Goal: Task Accomplishment & Management: Manage account settings

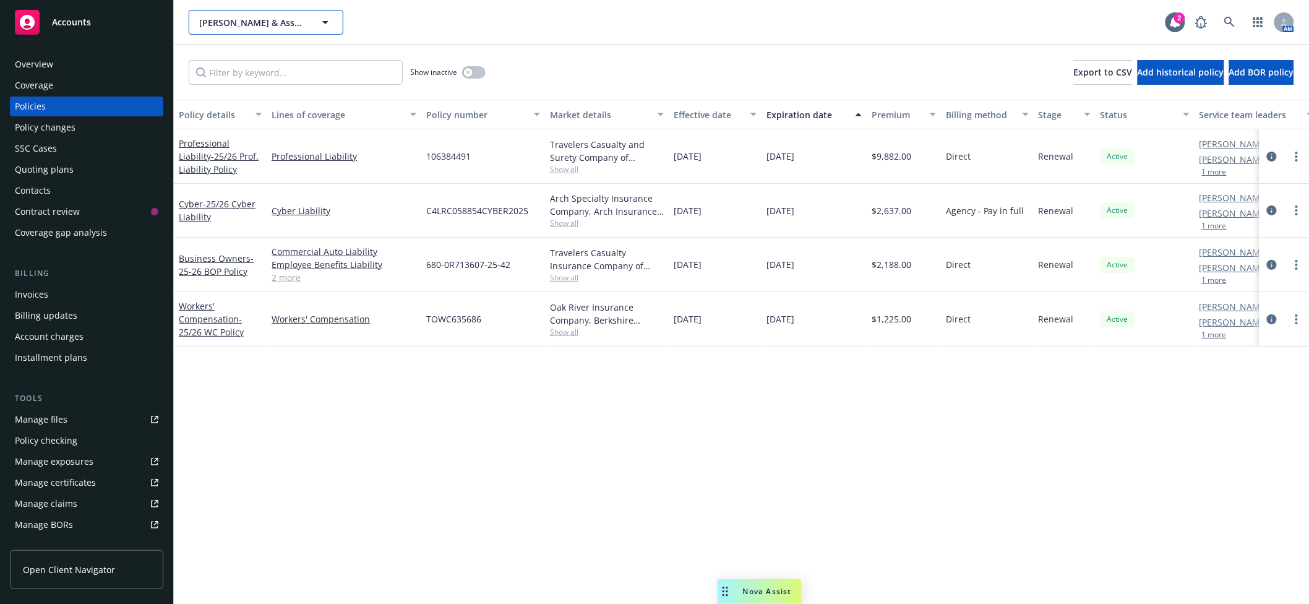
click at [260, 28] on button "Torkelson & Associates CPAs, LLP" at bounding box center [266, 22] width 155 height 25
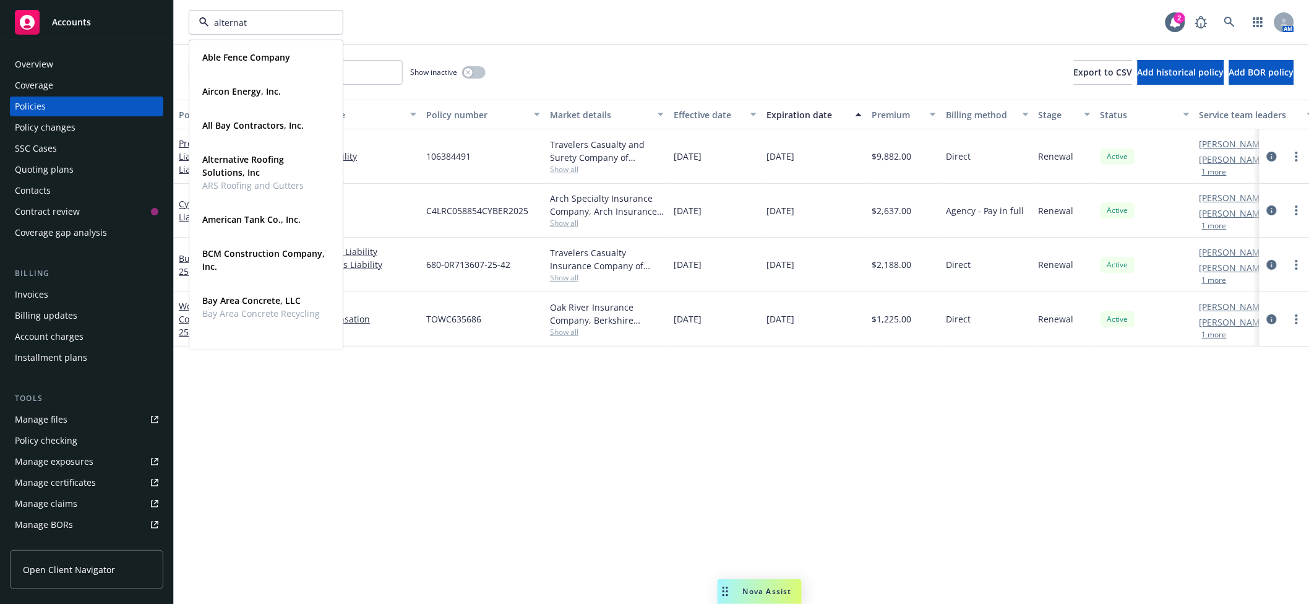
type input "alternati"
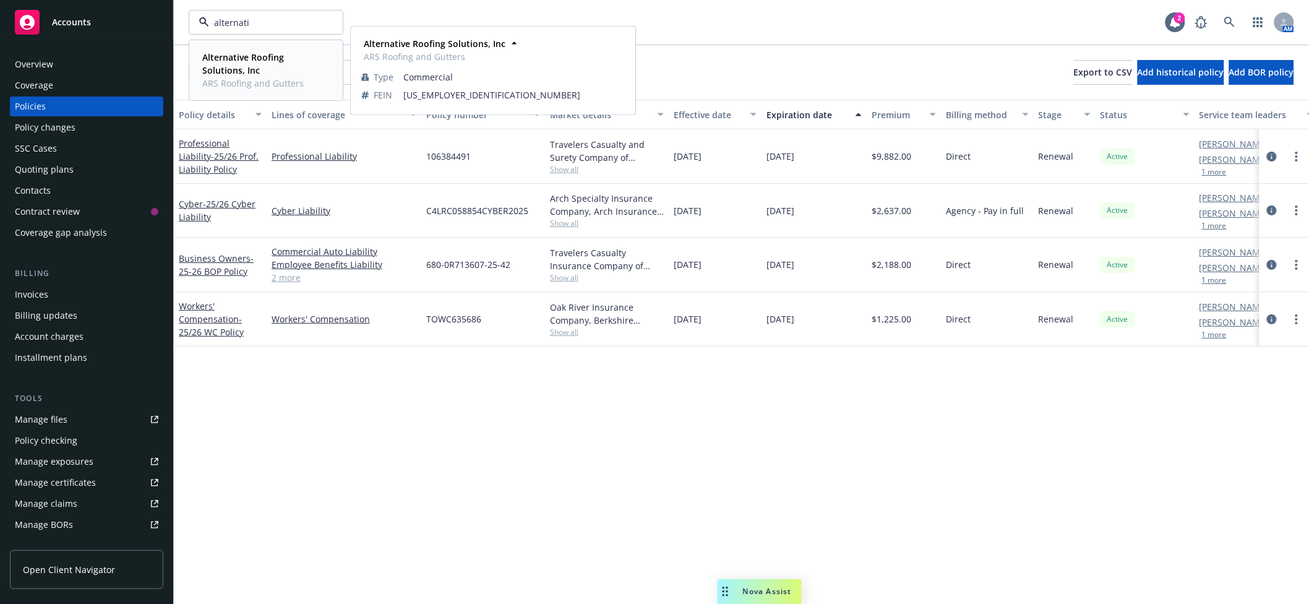
click at [280, 66] on span "Alternative Roofing Solutions, Inc" at bounding box center [264, 64] width 125 height 26
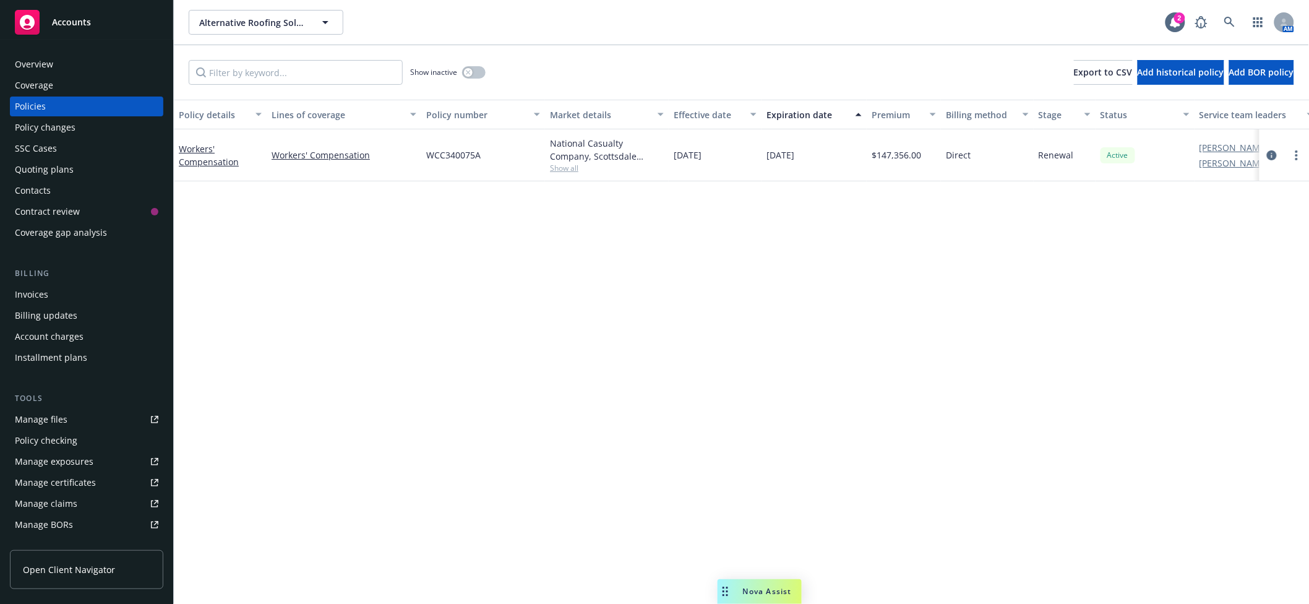
click at [80, 125] on div "Policy changes" at bounding box center [86, 127] width 143 height 20
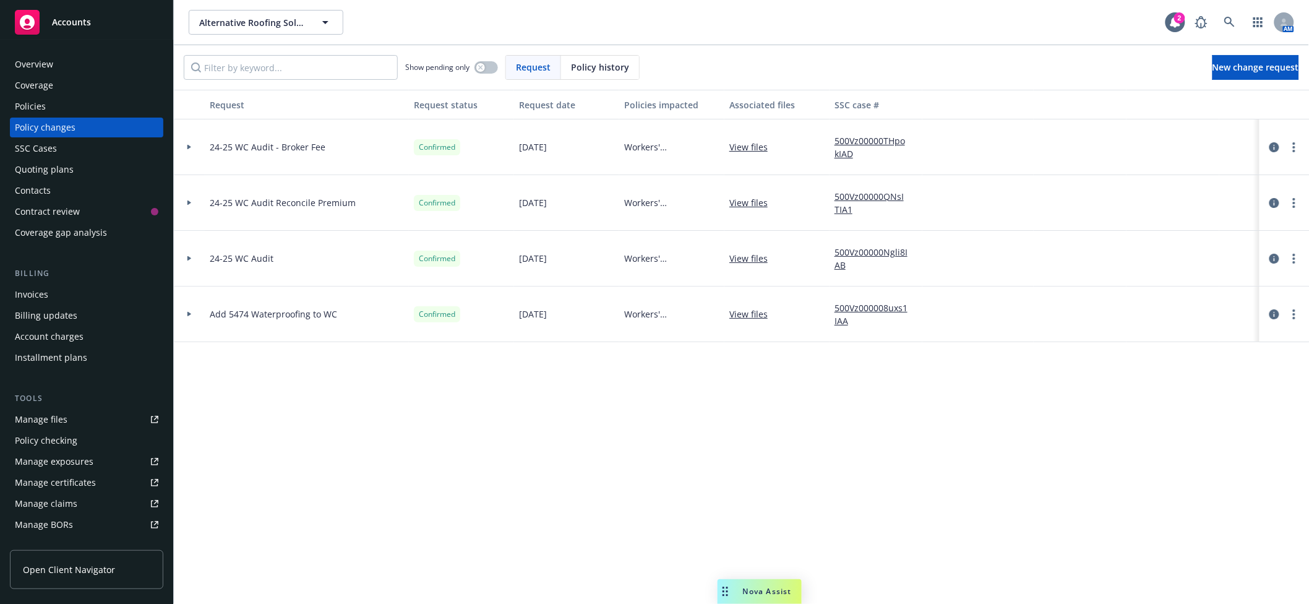
click at [50, 174] on div "Quoting plans" at bounding box center [44, 170] width 59 height 20
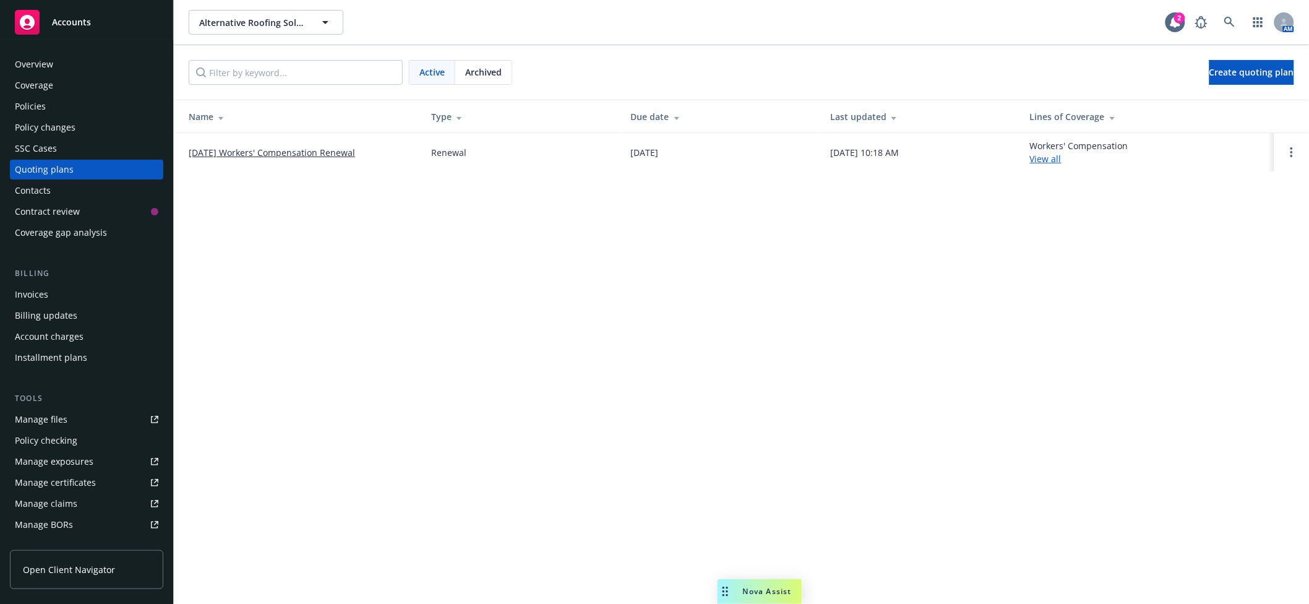
click at [88, 150] on div "SSC Cases" at bounding box center [86, 149] width 143 height 20
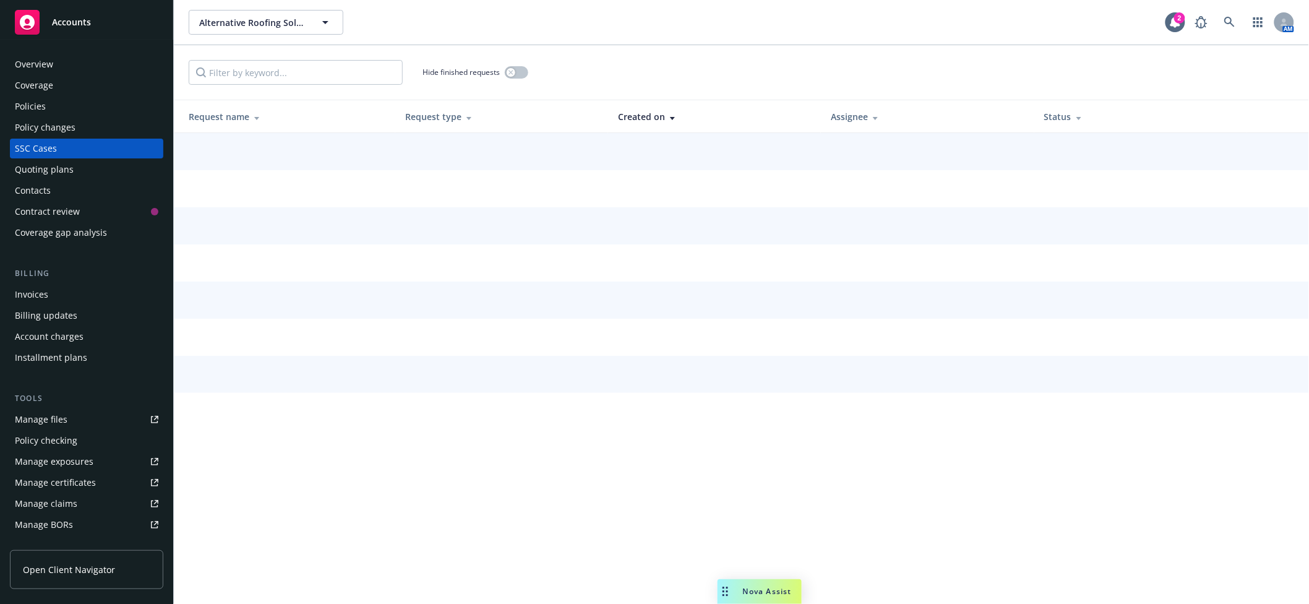
click at [88, 171] on div "Quoting plans" at bounding box center [86, 170] width 143 height 20
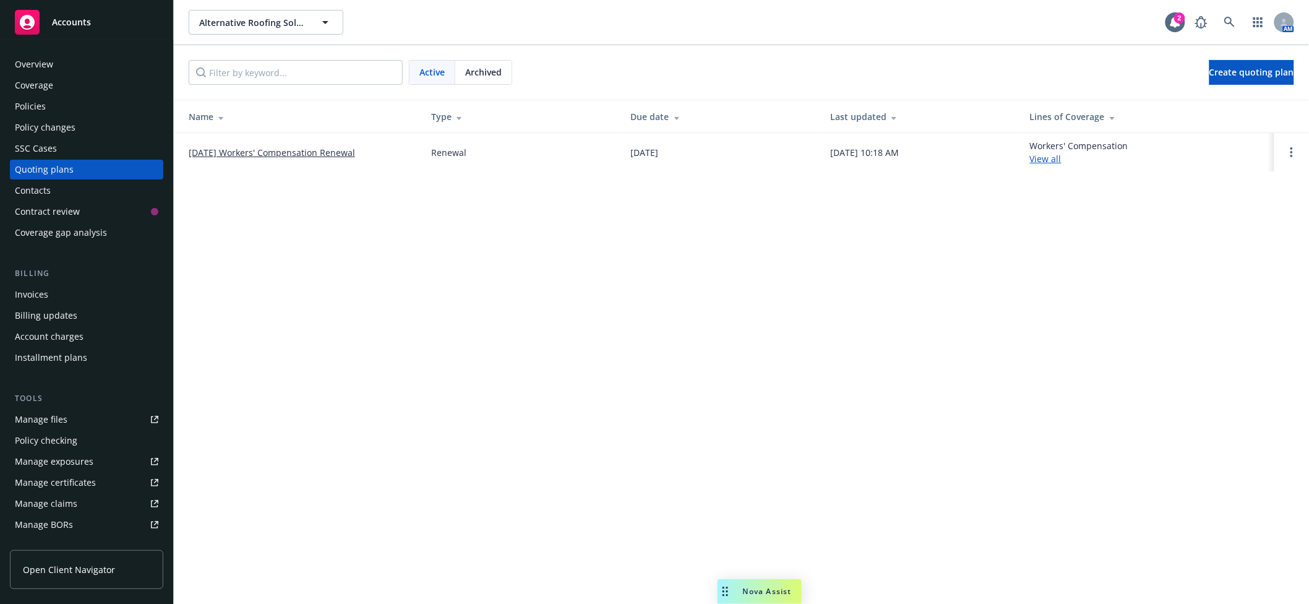
click at [229, 147] on link "06/01/25 Workers' Compensation Renewal" at bounding box center [272, 152] width 166 height 13
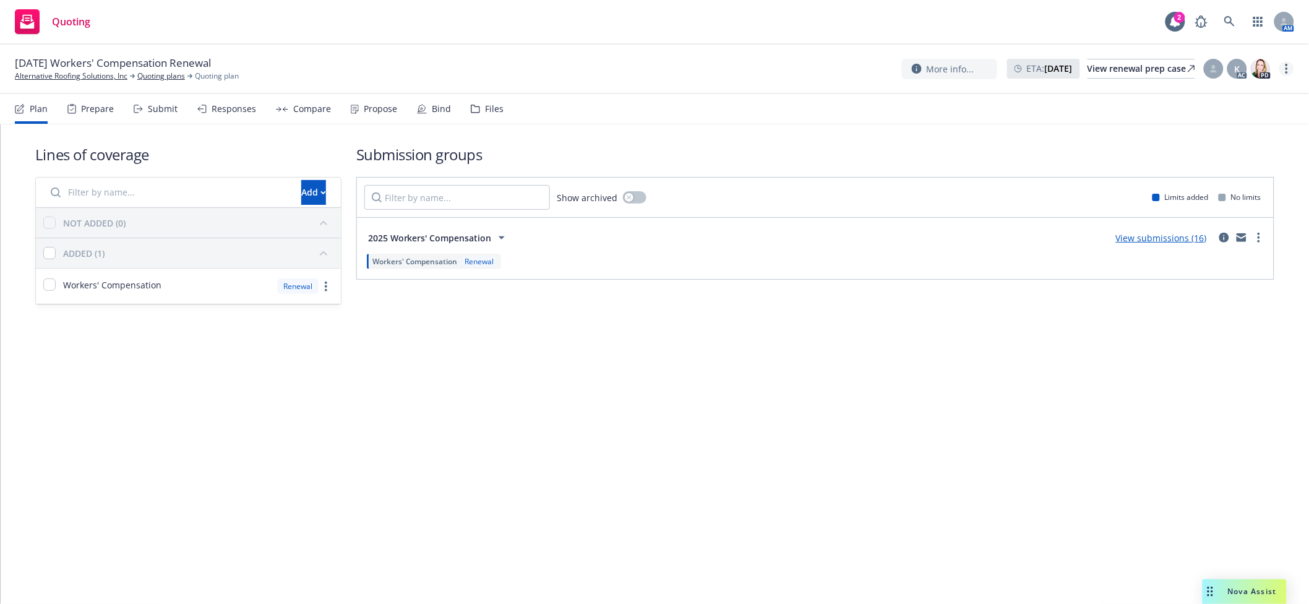
click at [1292, 67] on link "more" at bounding box center [1286, 68] width 15 height 15
click at [1222, 163] on link "Archive quoting plan" at bounding box center [1225, 168] width 138 height 25
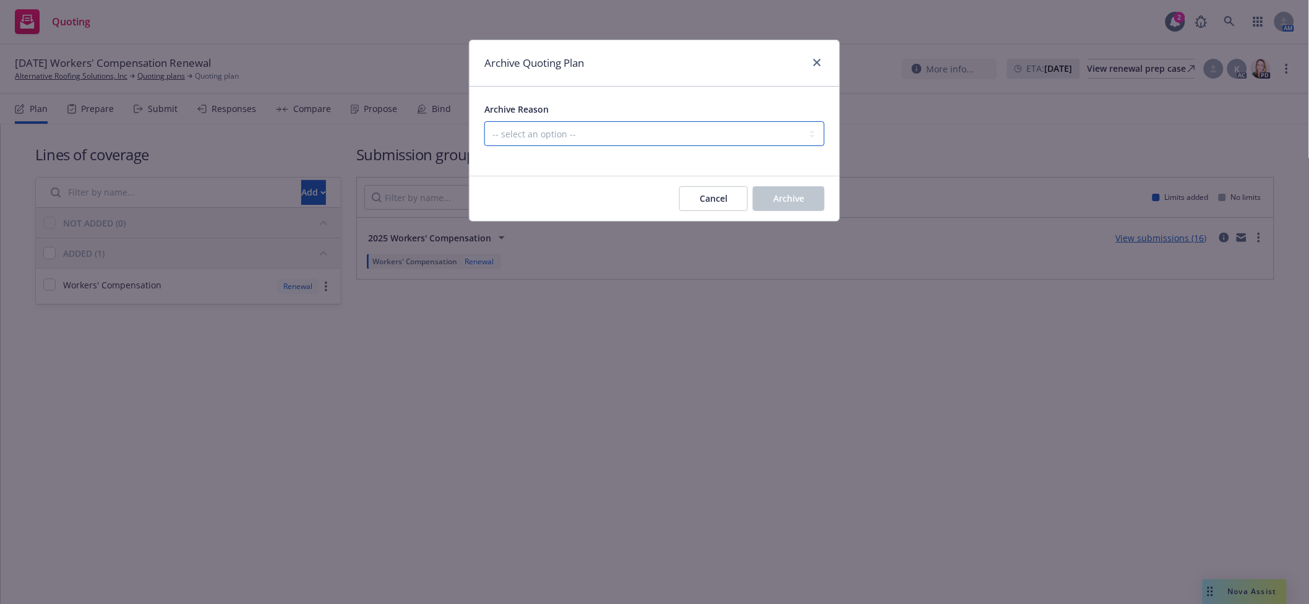
click at [571, 141] on select "-- select an option -- All policies in this renewal plan are auto-renewed Creat…" at bounding box center [654, 133] width 340 height 25
select select "ARCHIVED_RENEWAL_COMPLETED"
click at [484, 121] on select "-- select an option -- All policies in this renewal plan are auto-renewed Creat…" at bounding box center [654, 133] width 340 height 25
click at [801, 197] on span "Archive" at bounding box center [788, 198] width 31 height 12
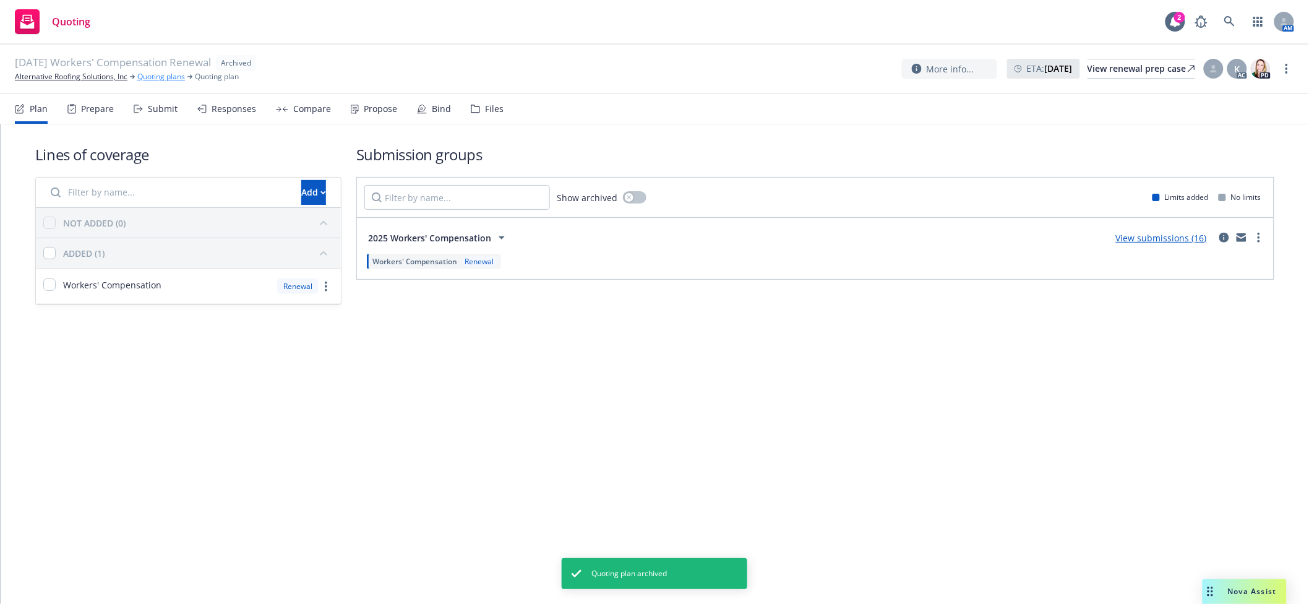
click at [181, 77] on link "Quoting plans" at bounding box center [161, 76] width 48 height 11
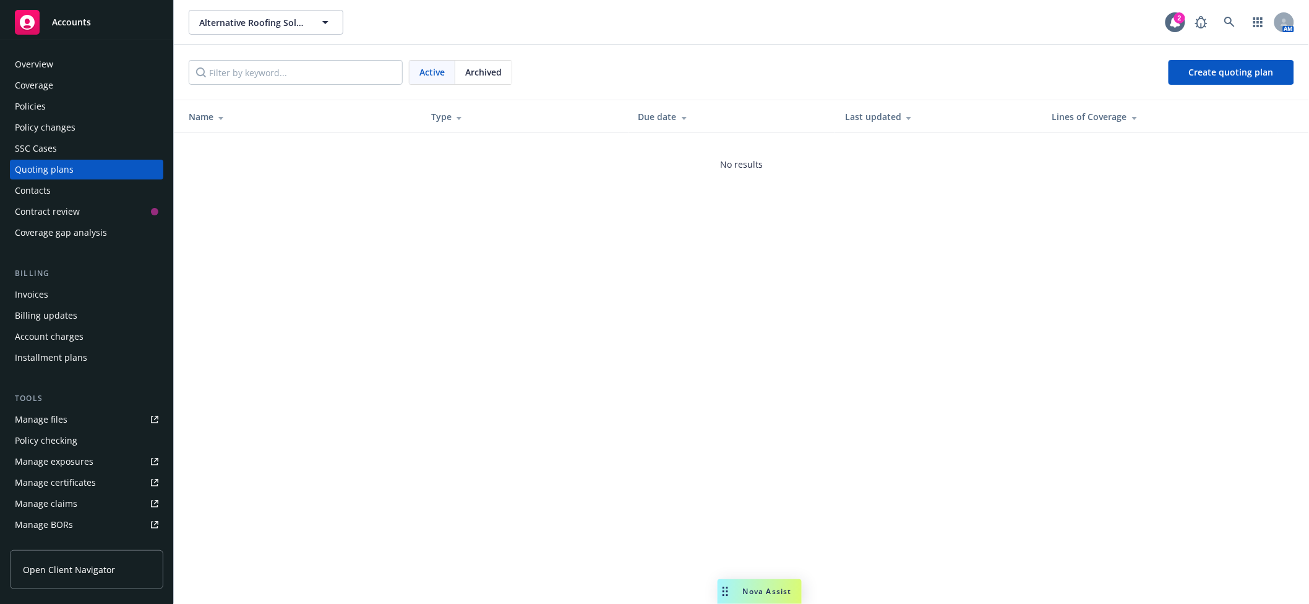
click at [64, 147] on div "SSC Cases" at bounding box center [86, 149] width 143 height 20
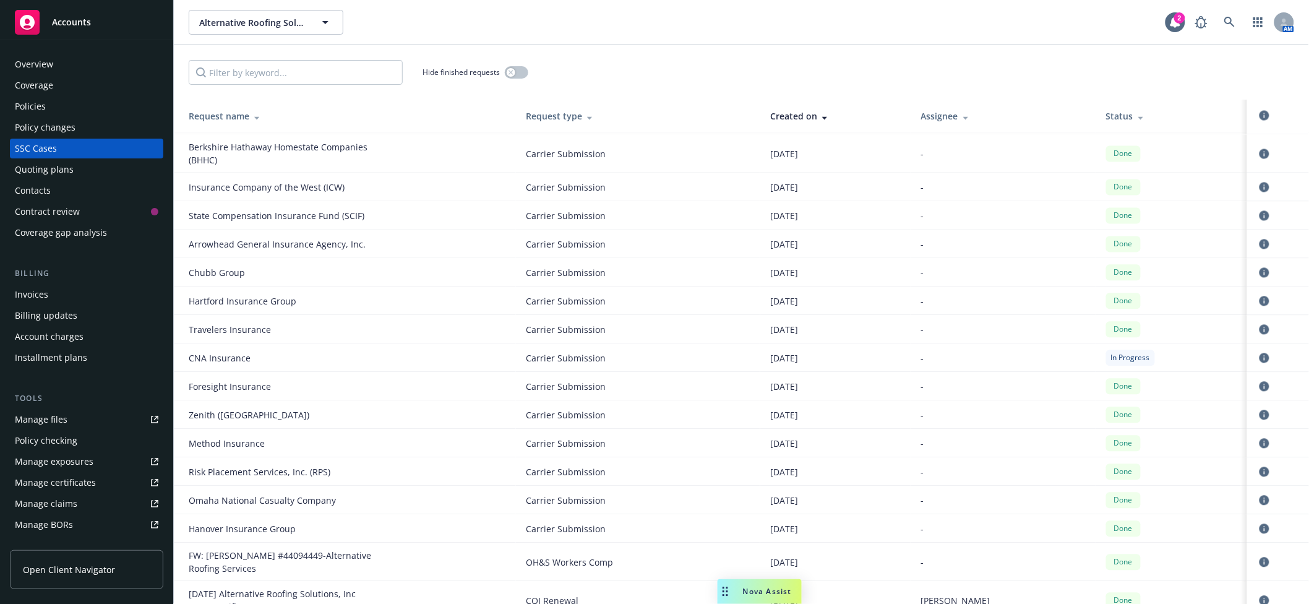
scroll to position [989, 0]
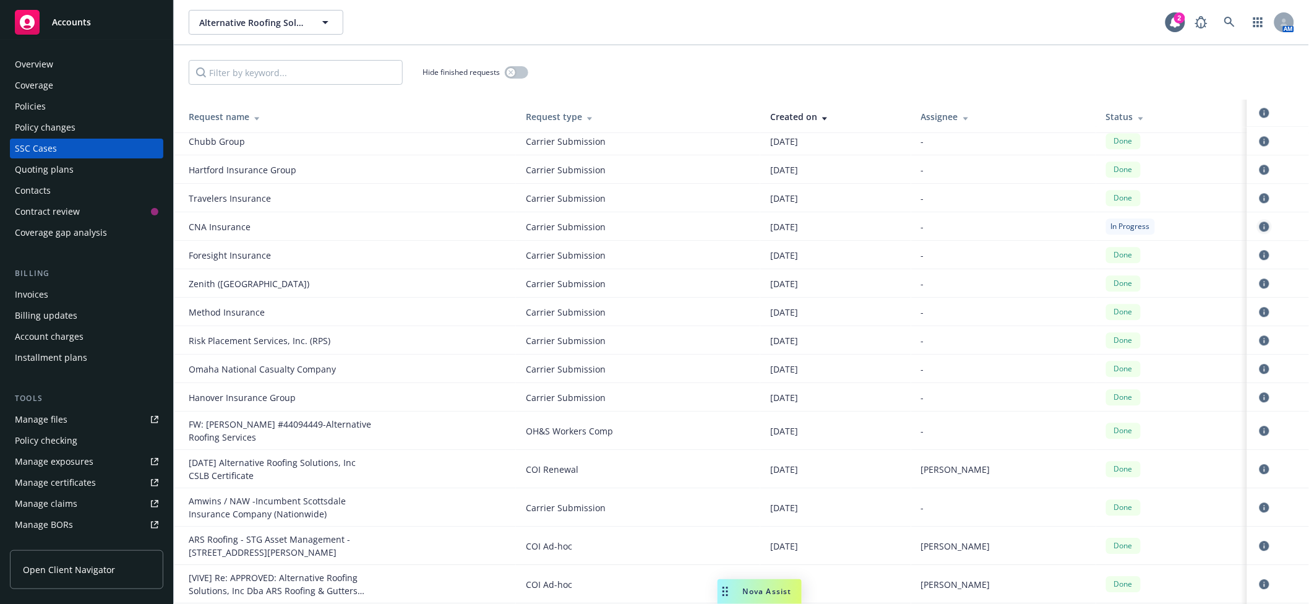
click at [1259, 221] on icon "circleInformation" at bounding box center [1264, 226] width 10 height 10
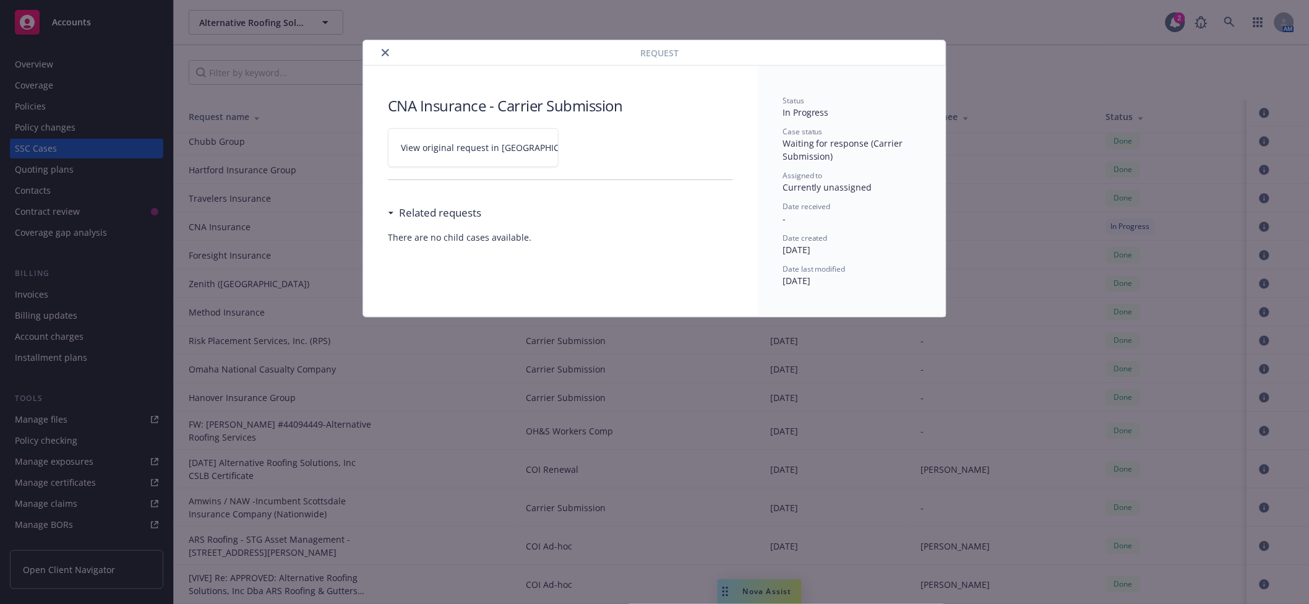
click at [382, 51] on icon "close" at bounding box center [385, 52] width 7 height 7
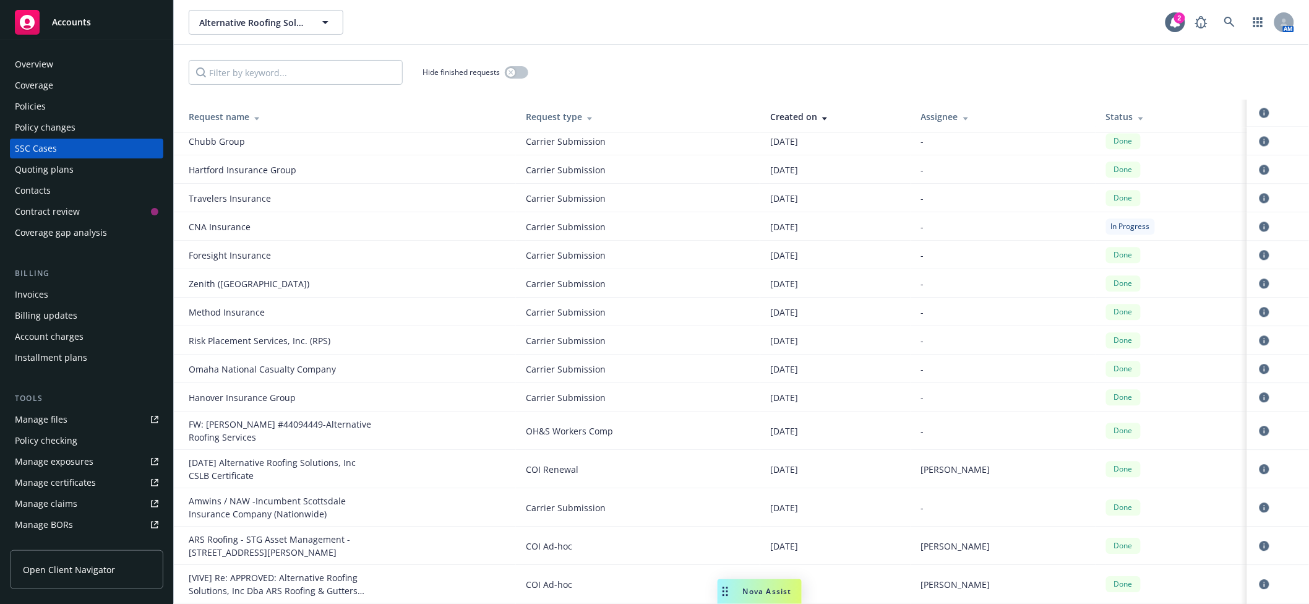
click at [97, 170] on div "Quoting plans" at bounding box center [86, 170] width 143 height 20
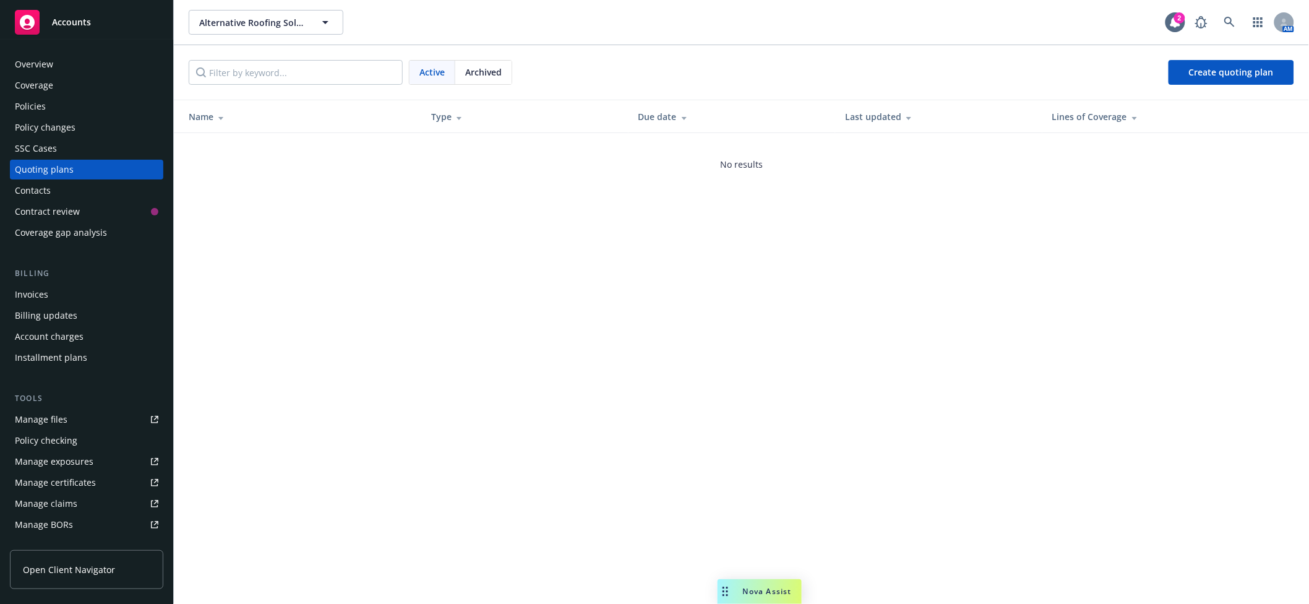
click at [489, 69] on span "Archived" at bounding box center [483, 72] width 36 height 13
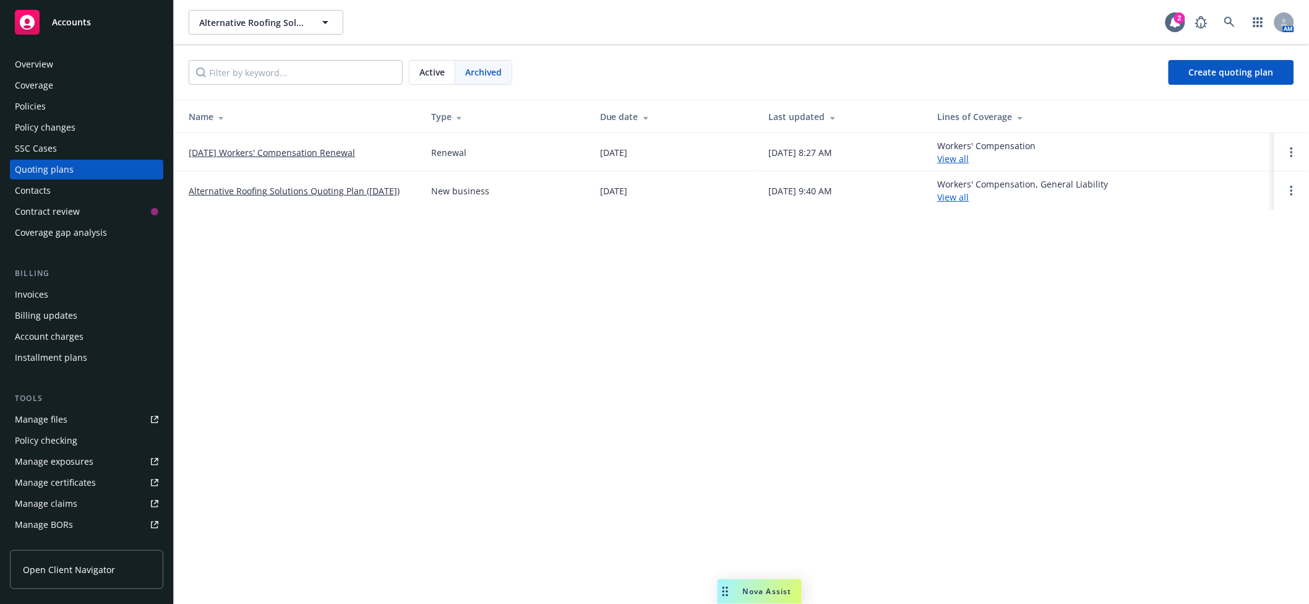
click at [293, 186] on link "Alternative Roofing Solutions Quoting Plan (2024-05-29)" at bounding box center [294, 190] width 211 height 13
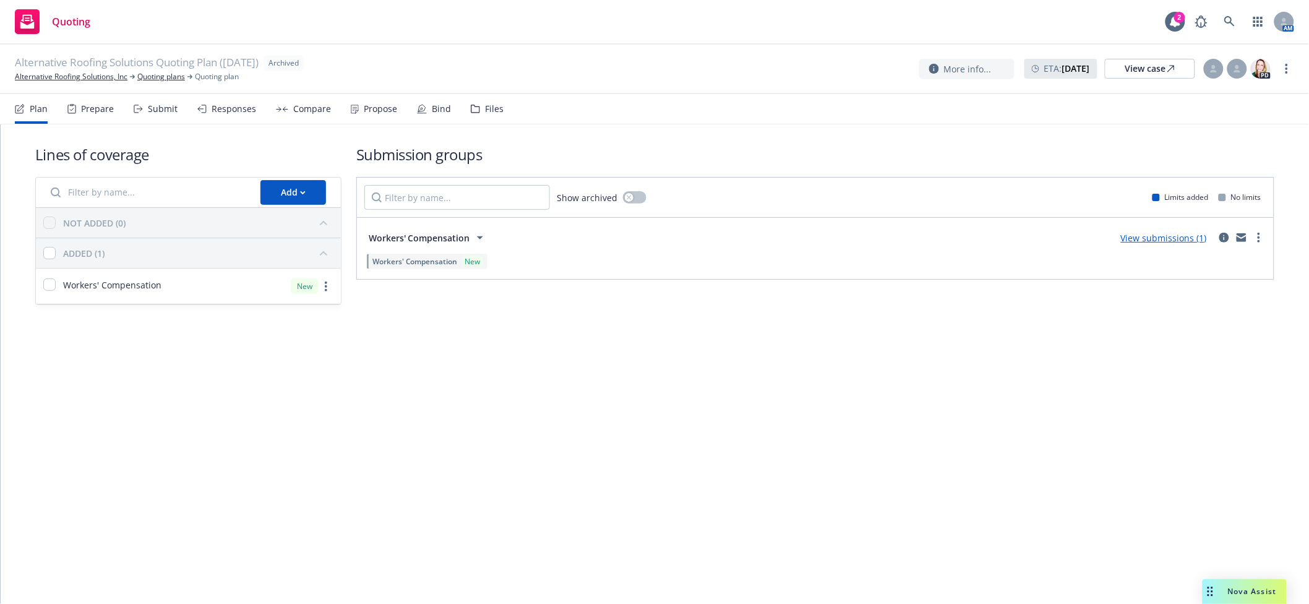
click at [166, 111] on div "Submit" at bounding box center [163, 109] width 30 height 10
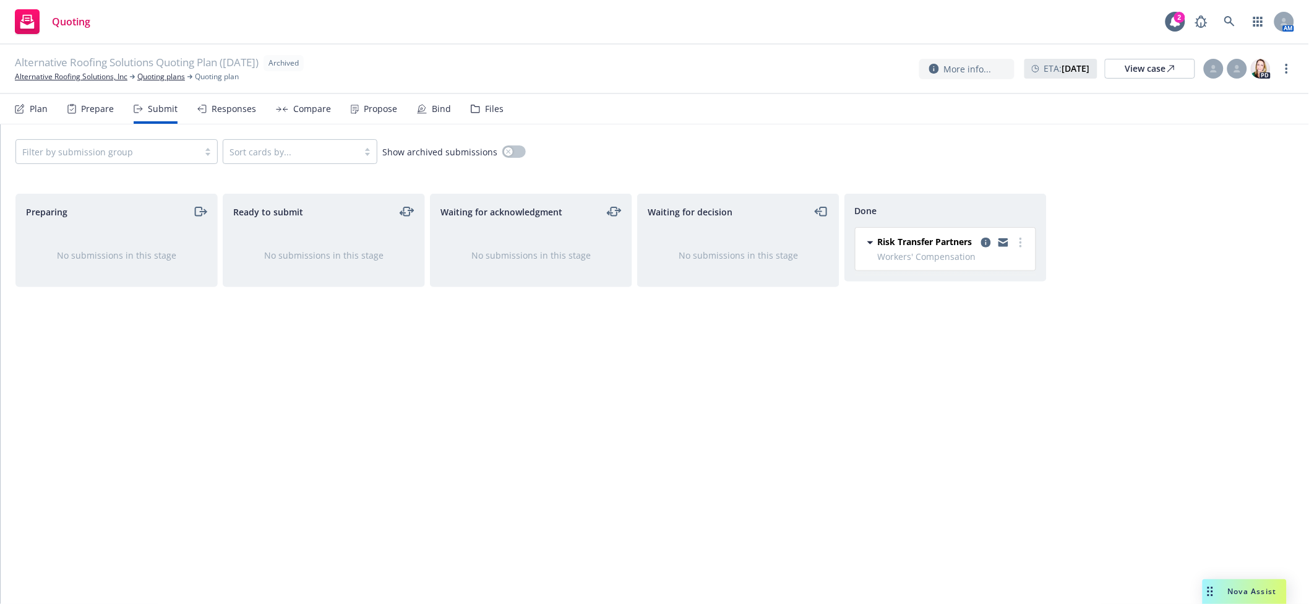
click at [217, 104] on div "Responses" at bounding box center [233, 109] width 45 height 10
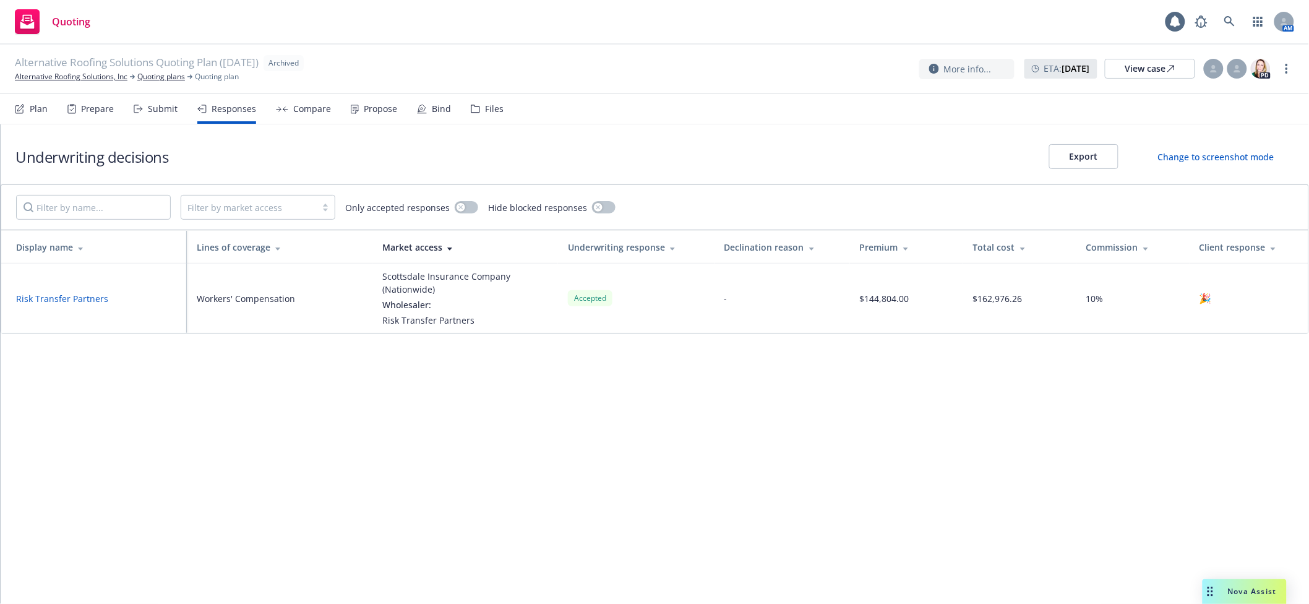
click at [323, 111] on div "Compare" at bounding box center [312, 109] width 38 height 10
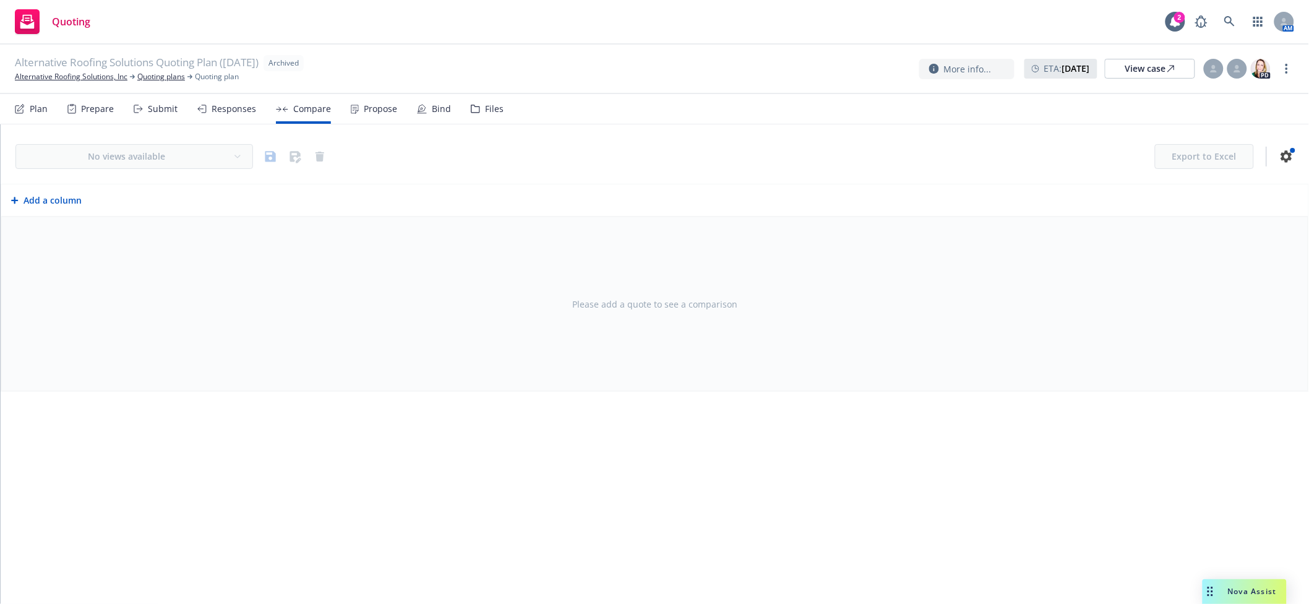
click at [387, 118] on div "Propose" at bounding box center [374, 109] width 46 height 30
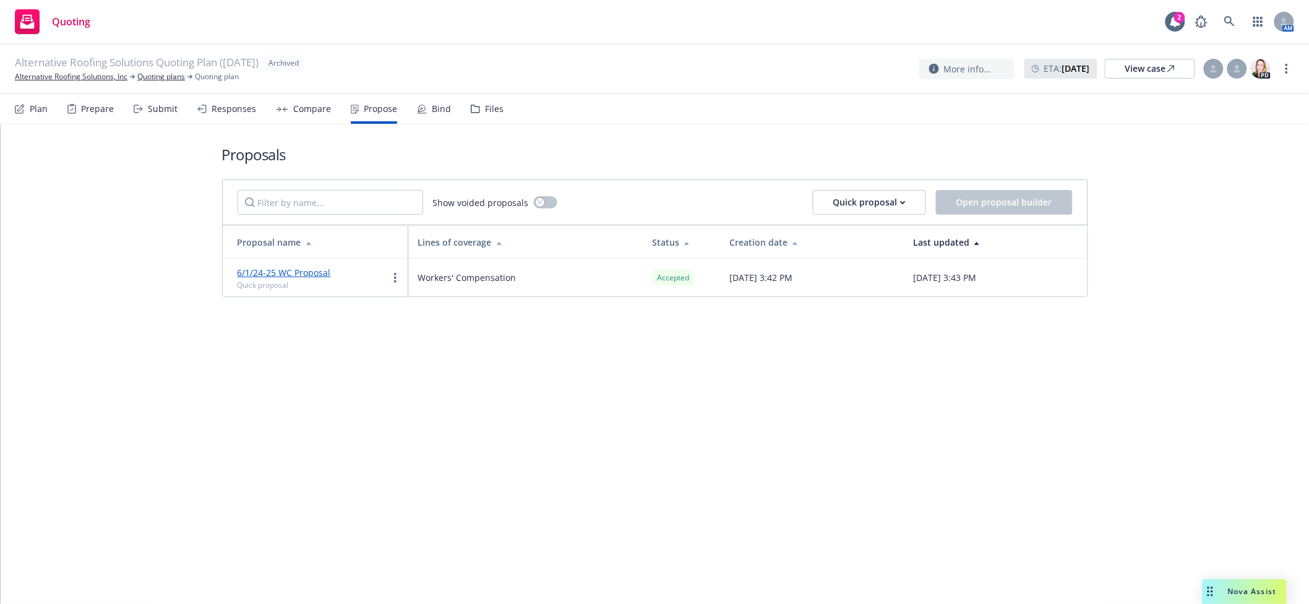
click at [433, 111] on div "Bind" at bounding box center [441, 109] width 19 height 10
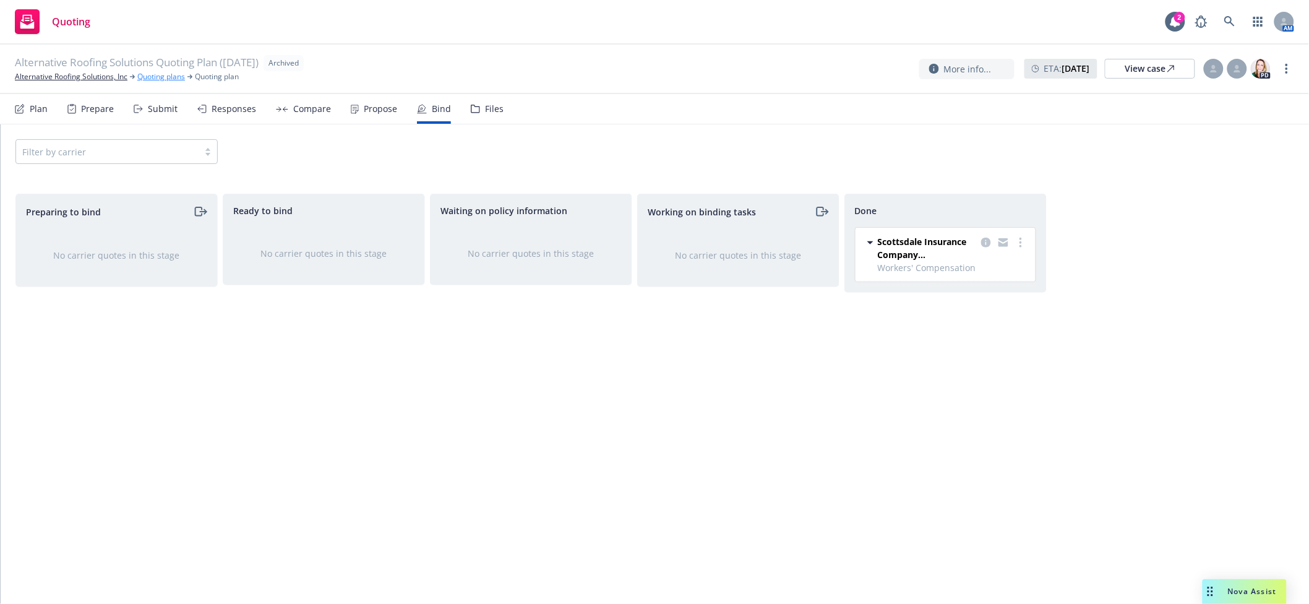
click at [169, 74] on link "Quoting plans" at bounding box center [161, 76] width 48 height 11
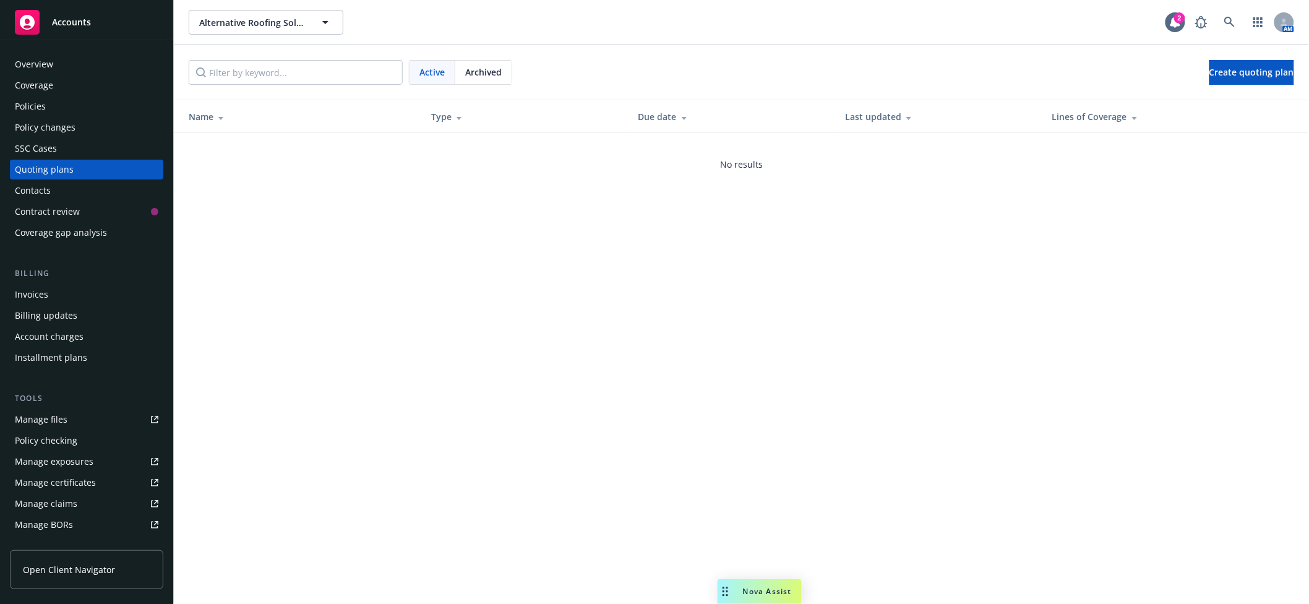
click at [495, 72] on span "Archived" at bounding box center [483, 72] width 36 height 13
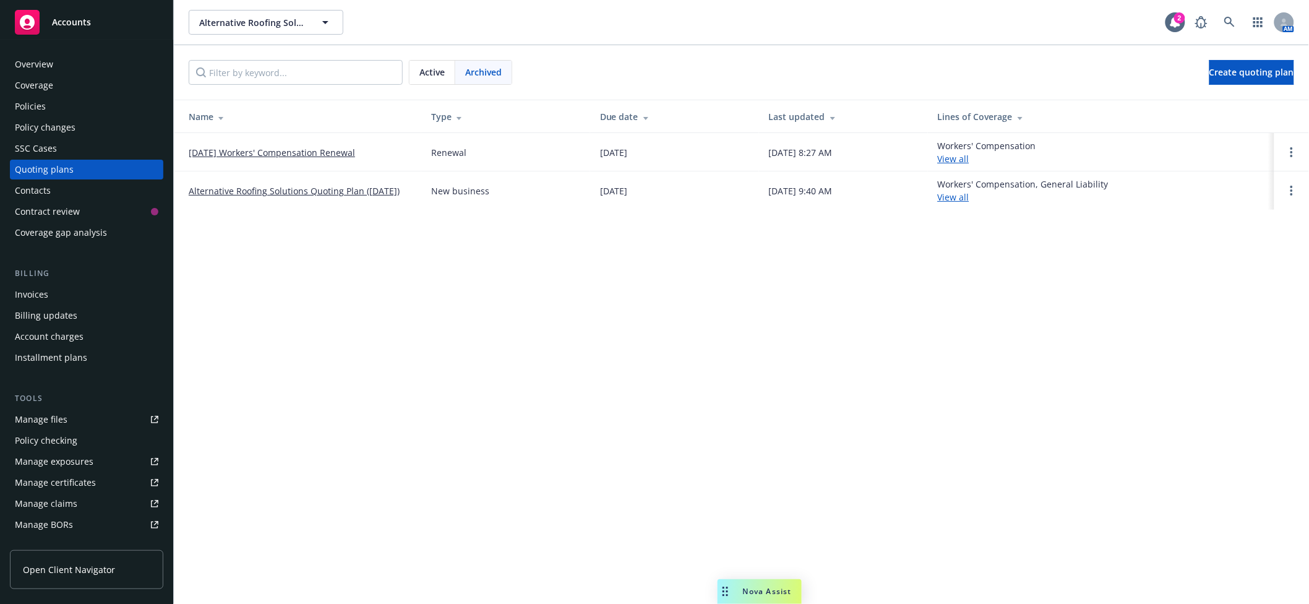
click at [303, 151] on link "[DATE] Workers' Compensation Renewal" at bounding box center [272, 152] width 166 height 13
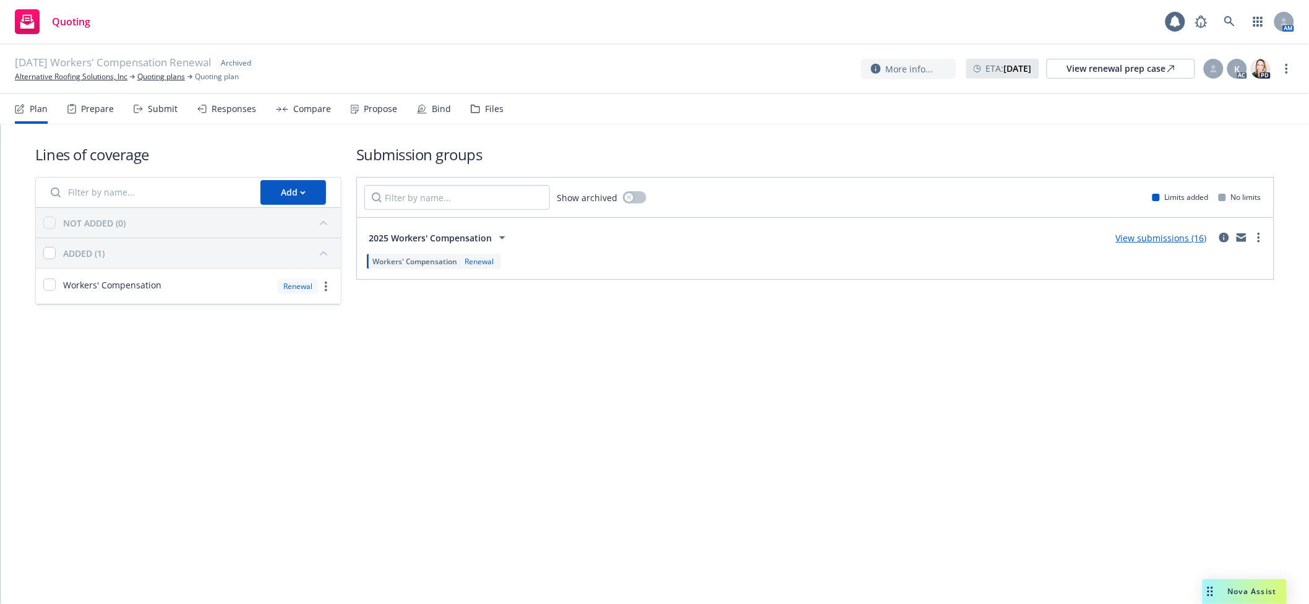
click at [155, 105] on div "Submit" at bounding box center [163, 109] width 30 height 10
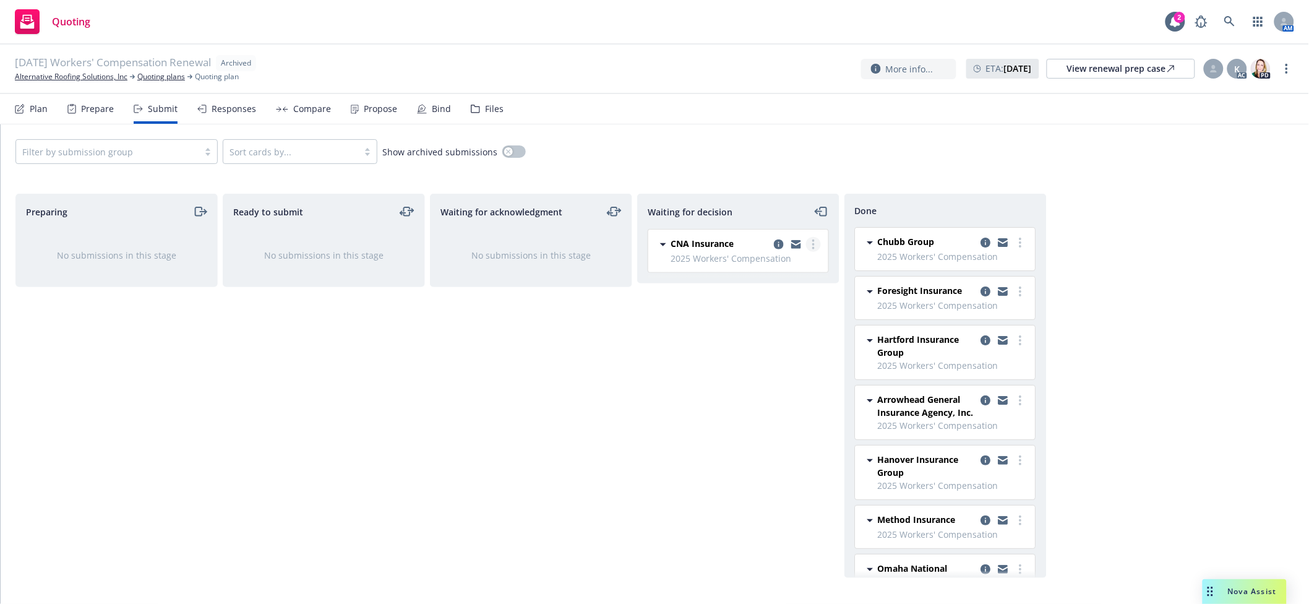
click at [814, 244] on icon "more" at bounding box center [813, 244] width 2 height 10
click at [769, 339] on span "Add declined decision" at bounding box center [757, 344] width 122 height 12
click at [813, 241] on circle "more" at bounding box center [813, 240] width 2 height 2
click at [770, 344] on span "Add declined decision" at bounding box center [757, 344] width 122 height 12
click at [70, 74] on link "Alternative Roofing Solutions, Inc" at bounding box center [71, 76] width 113 height 11
